Goal: Find specific page/section: Find specific page/section

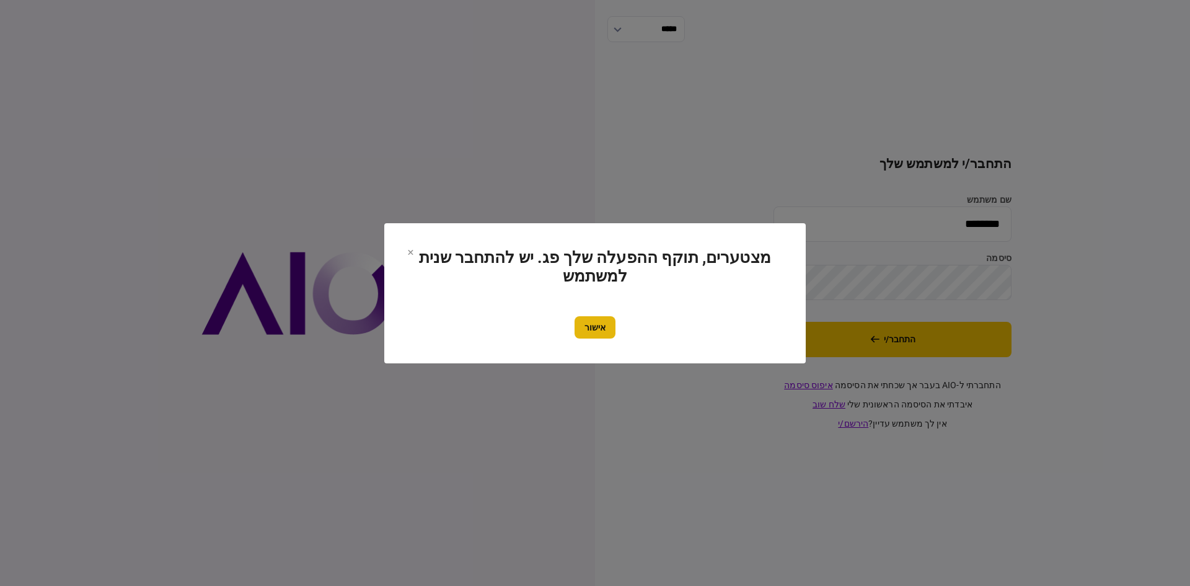
click at [577, 320] on button "אישור" at bounding box center [595, 327] width 41 height 22
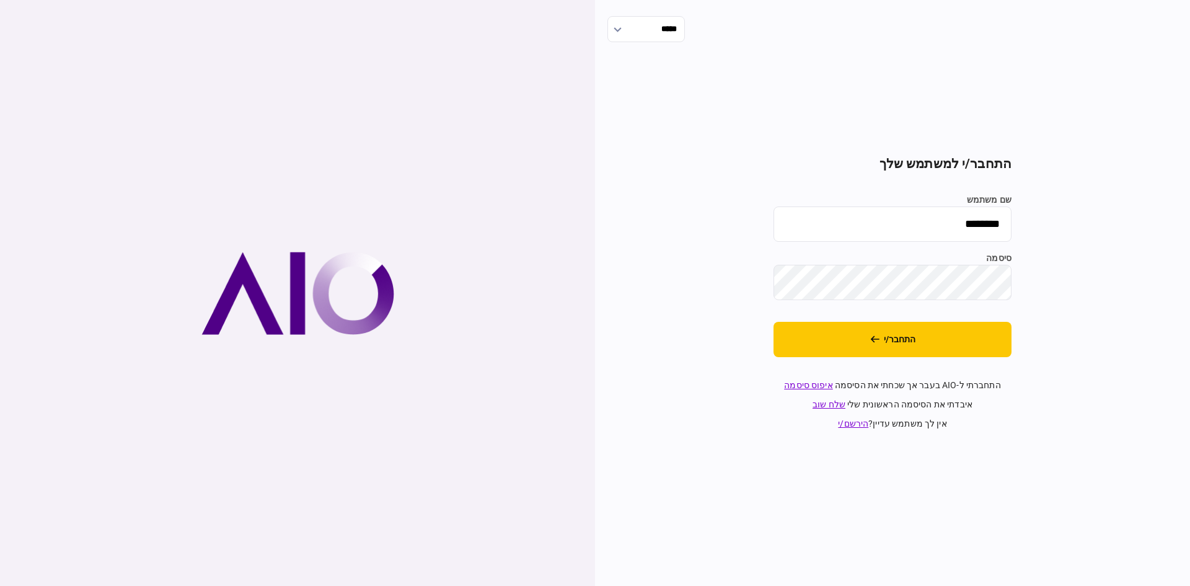
click at [744, 332] on div "***** התחבר/י למשתמש שלך שם משתמש ******** סיסמה התחבר/י התחברתי ל-AIO בעבר אך …" at bounding box center [892, 293] width 595 height 586
drag, startPoint x: 856, startPoint y: 330, endPoint x: 831, endPoint y: 324, distance: 25.6
click at [856, 331] on button "התחבר/י" at bounding box center [893, 339] width 238 height 35
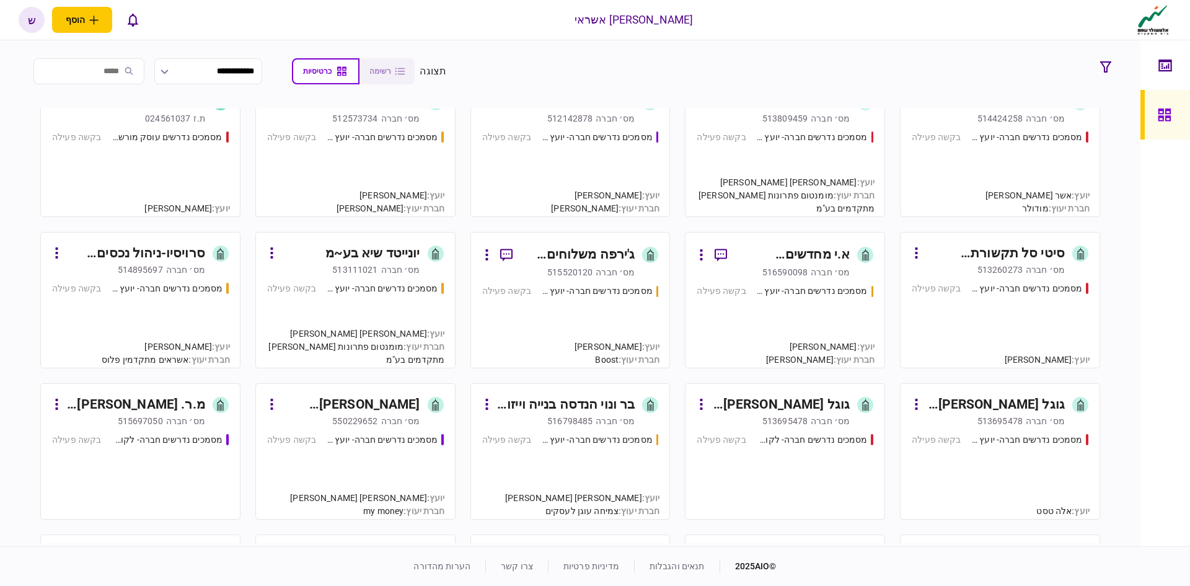
scroll to position [558, 0]
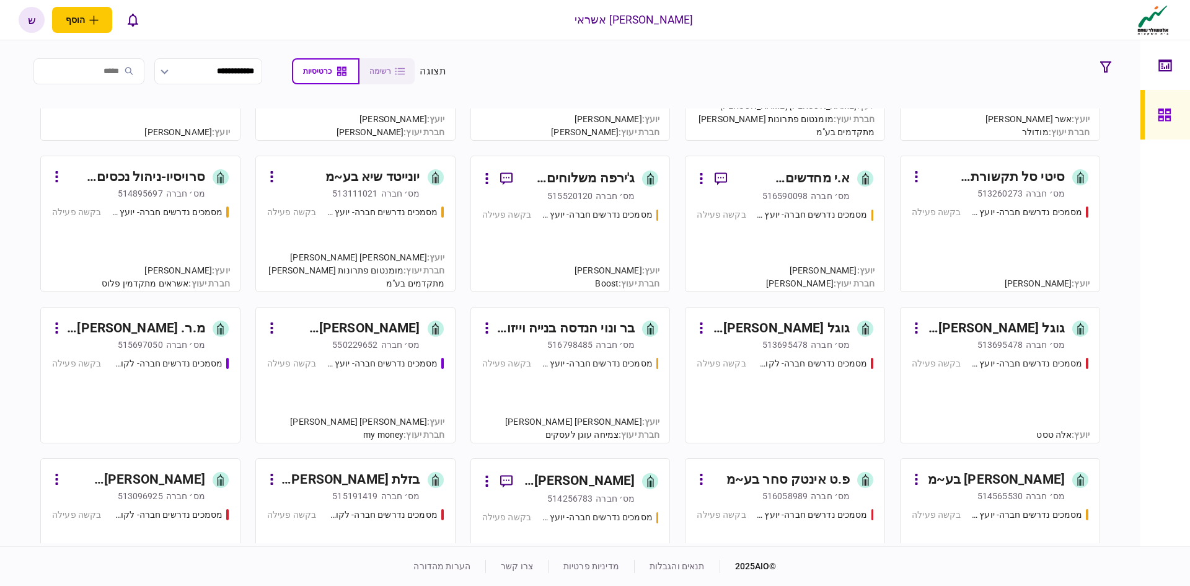
click at [591, 330] on div "בר ונוי הנדסה בנייה וייזום פרויקטים בע~מ" at bounding box center [566, 329] width 139 height 20
